Goal: Obtain resource: Download file/media

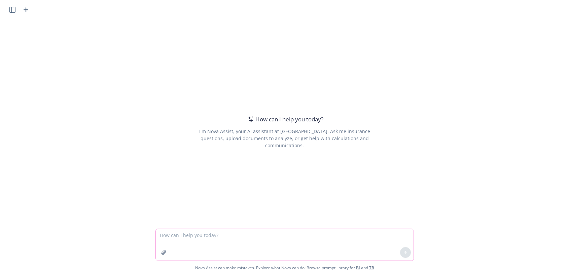
click at [201, 236] on textarea at bounding box center [285, 245] width 258 height 32
click at [172, 235] on textarea at bounding box center [285, 245] width 258 height 32
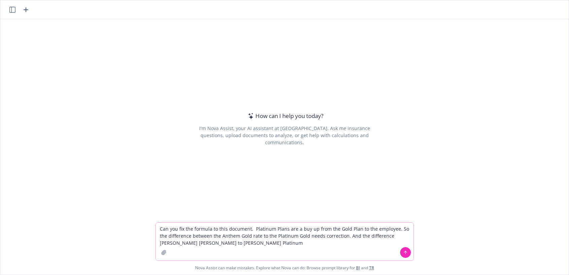
click at [405, 249] on button at bounding box center [405, 252] width 11 height 11
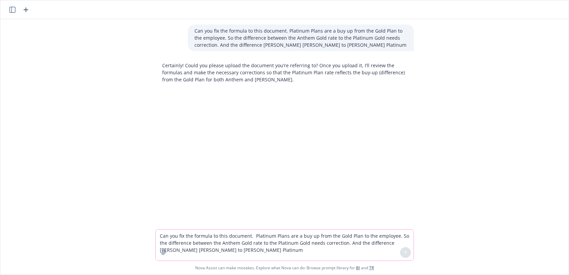
click at [163, 252] on icon "button" at bounding box center [164, 252] width 4 height 4
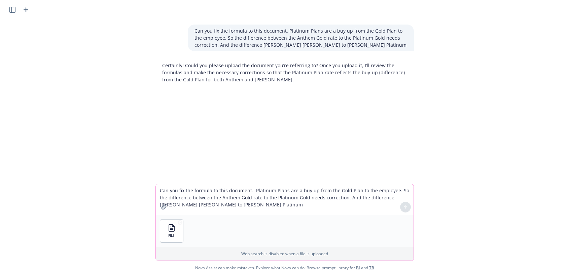
click at [233, 208] on textarea "Can you fix the formula to this document. Platinum Plans are a buy up from the …" at bounding box center [285, 199] width 258 height 31
click at [327, 46] on p "Can you fix the formula to this document. Platinum Plans are a buy up from the …" at bounding box center [301, 37] width 213 height 21
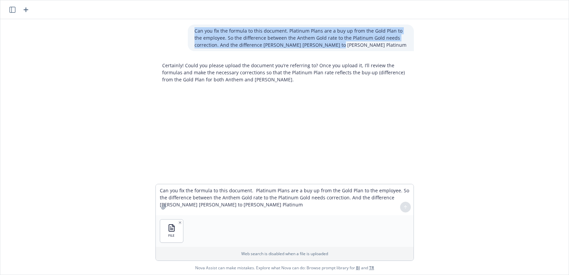
drag, startPoint x: 323, startPoint y: 43, endPoint x: 175, endPoint y: 23, distance: 150.2
click at [175, 23] on div "Can you fix the formula to this document. Platinum Plans are a buy up from the …" at bounding box center [284, 101] width 569 height 165
copy p "Can you fix the formula to this document. Platinum Plans are a buy up from the …"
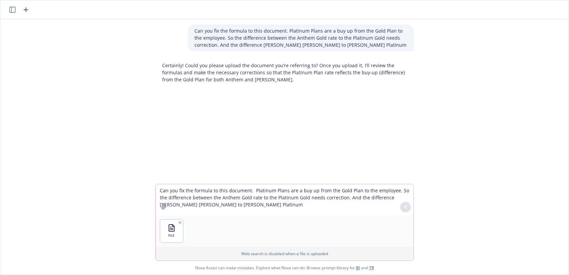
click at [178, 193] on textarea "Can you fix the formula to this document. Platinum Plans are a buy up from the …" at bounding box center [285, 199] width 258 height 31
paste textarea "Platinum Plans are a buy up from the Gold Plan to the employee. So the differen…"
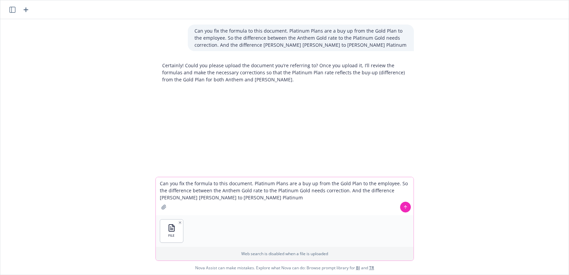
type textarea "Can you fix the formula to this document. Platinum Plans are a buy up from the …"
click at [400, 204] on button at bounding box center [405, 207] width 11 height 11
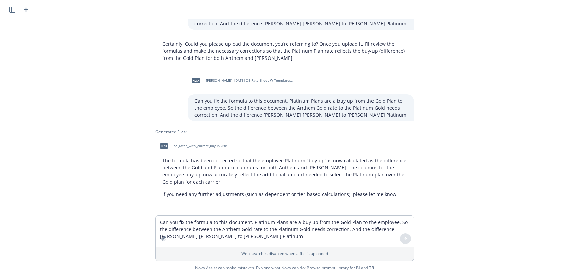
scroll to position [23, 0]
click at [174, 145] on span "oe_rates_with_correct_buyup.xlsx" at bounding box center [200, 145] width 53 height 4
click at [172, 222] on textarea "Can you fix the formula to this document. Platinum Plans are a buy up from the …" at bounding box center [285, 231] width 258 height 31
click at [178, 223] on textarea "Can you fix the formula to this document. Platinum Plans are a buy up from the …" at bounding box center [285, 231] width 258 height 31
click at [184, 226] on textarea "Can you fix the formula to this document. Platinum Plans are a buy up from the …" at bounding box center [285, 231] width 258 height 31
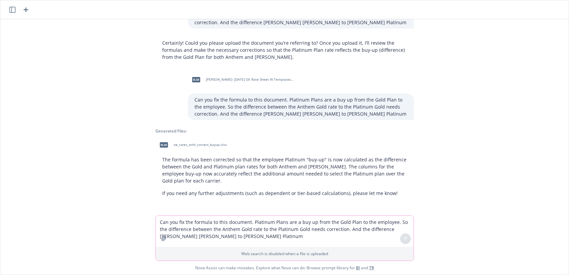
click at [182, 226] on textarea "Can you fix the formula to this document. Platinum Plans are a buy up from the …" at bounding box center [285, 231] width 258 height 31
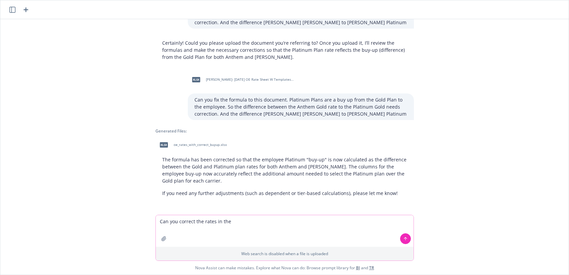
drag, startPoint x: 234, startPoint y: 221, endPoint x: 262, endPoint y: 220, distance: 28.3
click at [238, 222] on textarea "Can you correct the rates in the" at bounding box center [285, 231] width 258 height 32
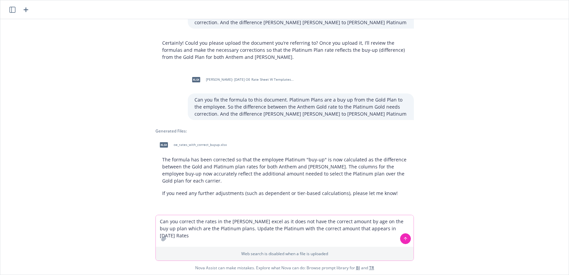
type textarea "Can you correct the rates in the [PERSON_NAME] excel as it does not have the co…"
click at [163, 240] on icon "button" at bounding box center [163, 238] width 5 height 5
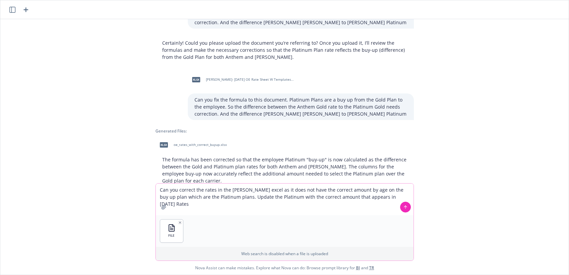
click at [162, 207] on icon "button" at bounding box center [164, 207] width 4 height 4
click at [405, 207] on icon at bounding box center [405, 207] width 5 height 5
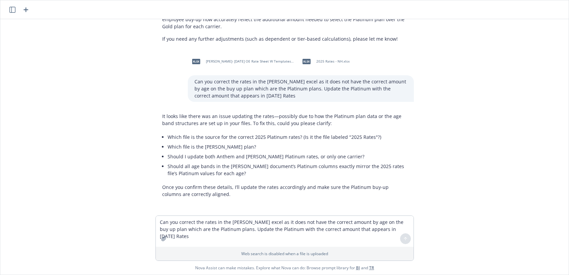
scroll to position [178, 0]
click at [228, 227] on textarea "Can you correct the rates in the [PERSON_NAME] excel as it does not have the co…" at bounding box center [285, 231] width 258 height 31
click at [220, 224] on textarea "Can you correct the rates in the [PERSON_NAME] excel as it does not have the co…" at bounding box center [285, 231] width 258 height 31
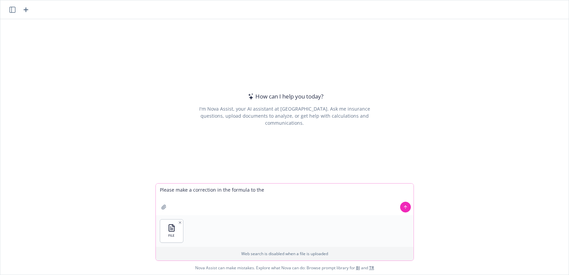
click at [288, 191] on textarea "Please make a correction in the formula to the" at bounding box center [285, 200] width 258 height 32
click at [333, 191] on textarea "Please make a correction in the formula to the excel. The Anthem Blue" at bounding box center [285, 200] width 258 height 32
drag, startPoint x: 326, startPoint y: 192, endPoint x: 302, endPoint y: 193, distance: 24.3
click at [302, 193] on textarea "Please make a correction in the formula to the excel. The Anthem Blue" at bounding box center [285, 200] width 258 height 32
drag, startPoint x: 406, startPoint y: 191, endPoint x: 384, endPoint y: 192, distance: 21.2
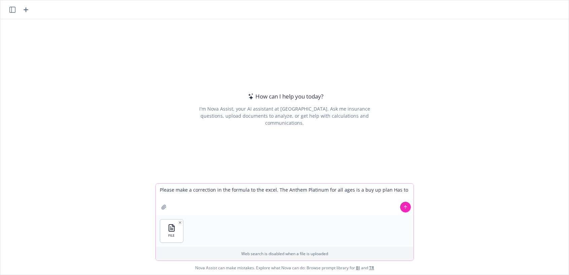
click at [384, 192] on textarea "Please make a correction in the formula to the excel. The Anthem Platinum for a…" at bounding box center [285, 200] width 258 height 32
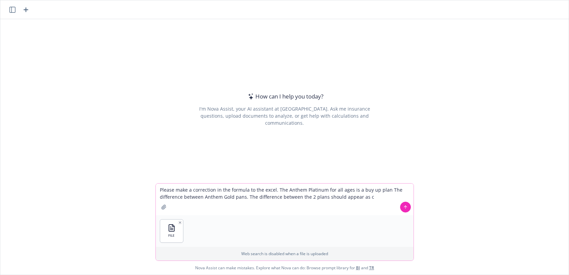
click at [369, 198] on textarea "Please make a correction in the formula to the excel. The Anthem Platinum for a…" at bounding box center [285, 200] width 258 height 32
click at [382, 198] on textarea "Please make a correction in the formula to the excel. The Anthem Platinum for a…" at bounding box center [285, 200] width 258 height 32
click at [361, 199] on textarea "Please make a correction in the formula to the excel. The Anthem Platinum for a…" at bounding box center [285, 200] width 258 height 32
click at [392, 200] on textarea "Please make a correction in the formula to the excel. The Anthem Platinum for a…" at bounding box center [285, 200] width 258 height 32
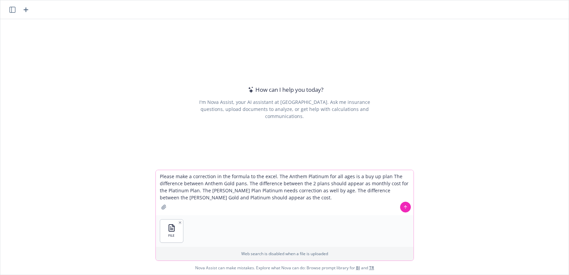
click at [383, 176] on textarea "Please make a correction in the formula to the excel. The Anthem Platinum for a…" at bounding box center [285, 192] width 258 height 45
click at [317, 190] on textarea "Please make a correction in the formula to the excel. The Anthem Platinum for a…" at bounding box center [285, 192] width 258 height 45
type textarea "Please make a correction in the formula to the excel. The Anthem Platinum for a…"
click at [404, 206] on icon at bounding box center [405, 207] width 5 height 5
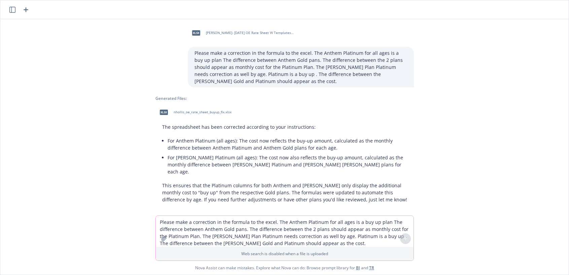
click at [160, 112] on span "xlsx" at bounding box center [164, 112] width 8 height 5
